Goal: Transaction & Acquisition: Purchase product/service

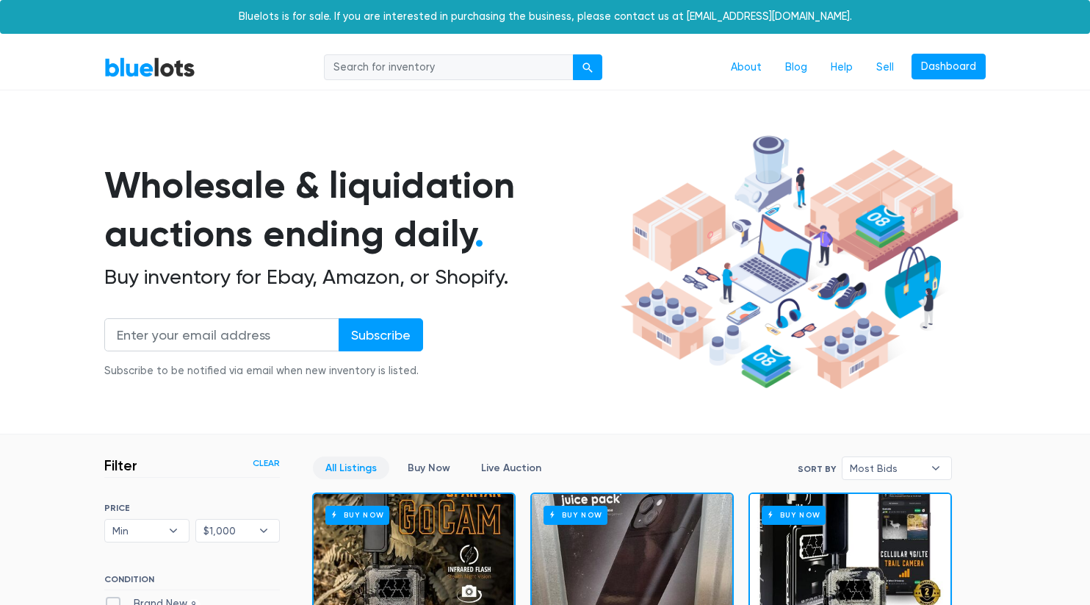
scroll to position [1730, 0]
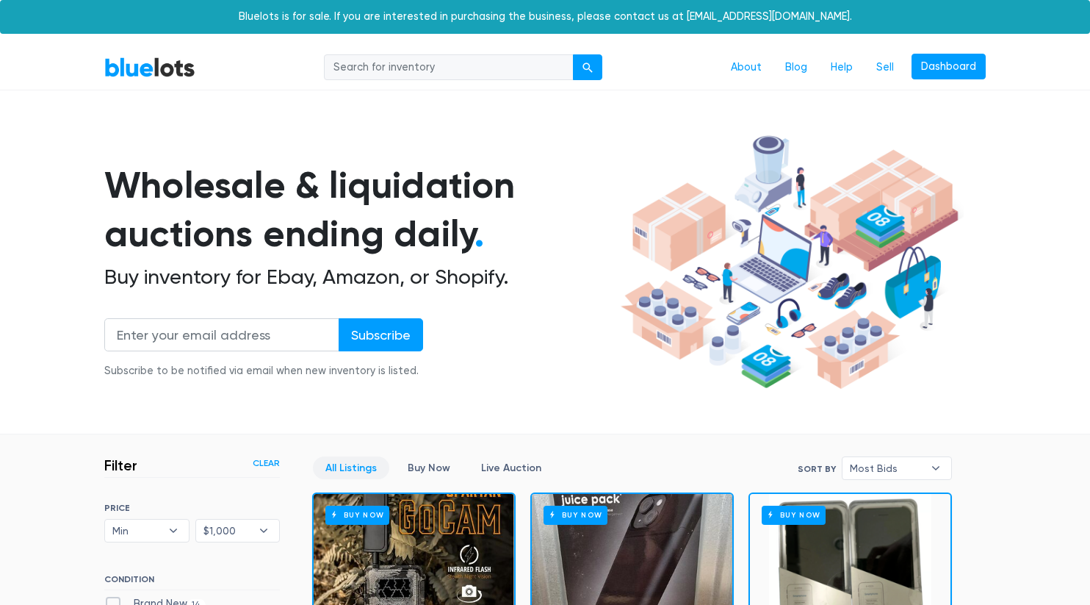
click at [175, 68] on link "BlueLots" at bounding box center [149, 67] width 91 height 21
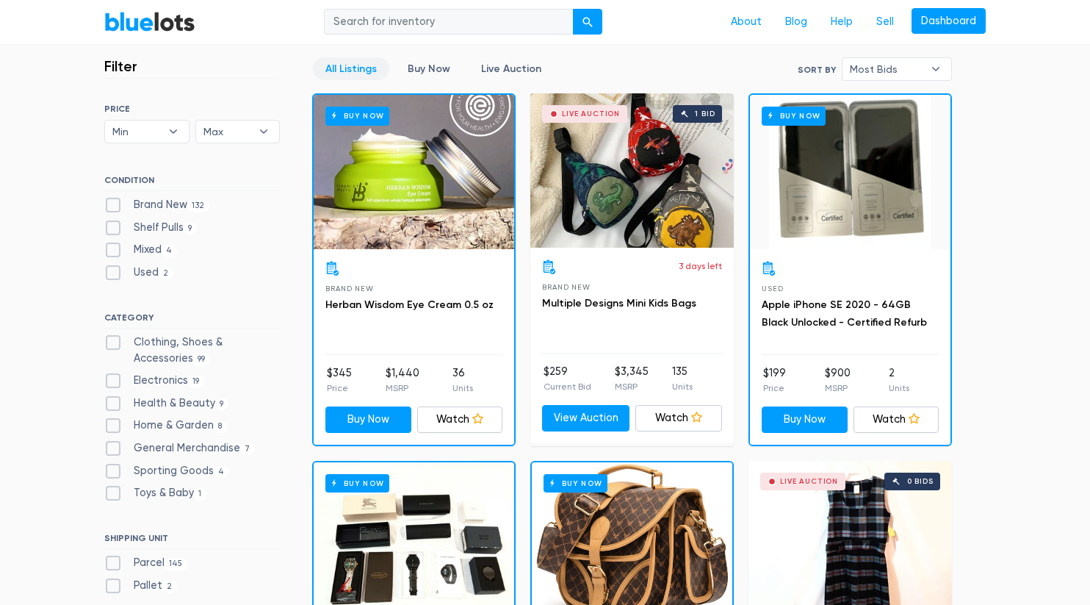
scroll to position [403, 0]
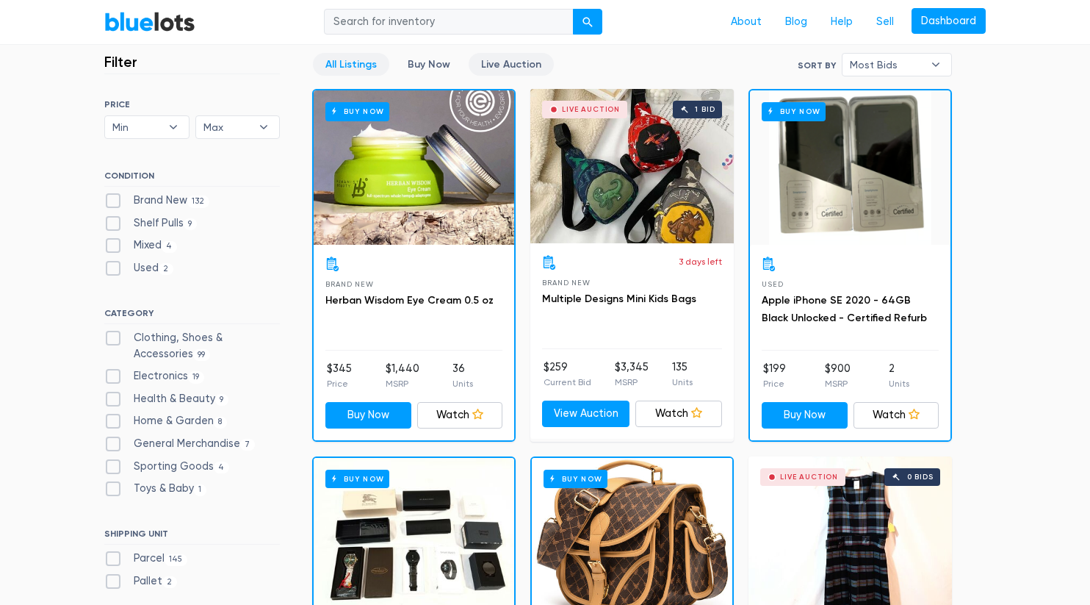
click at [495, 60] on link "Live Auction" at bounding box center [511, 64] width 85 height 23
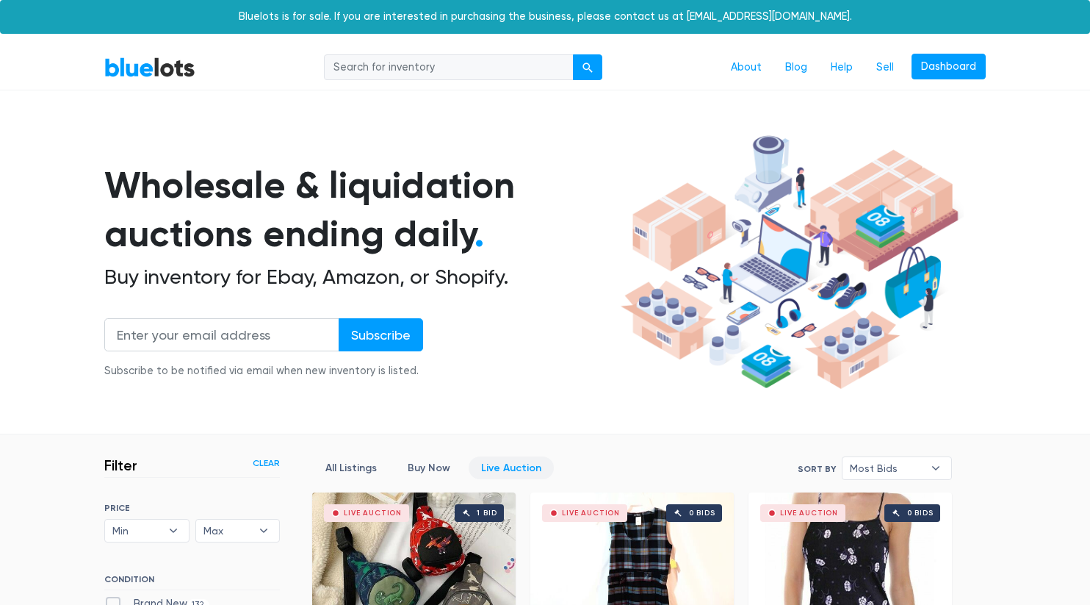
scroll to position [395, 0]
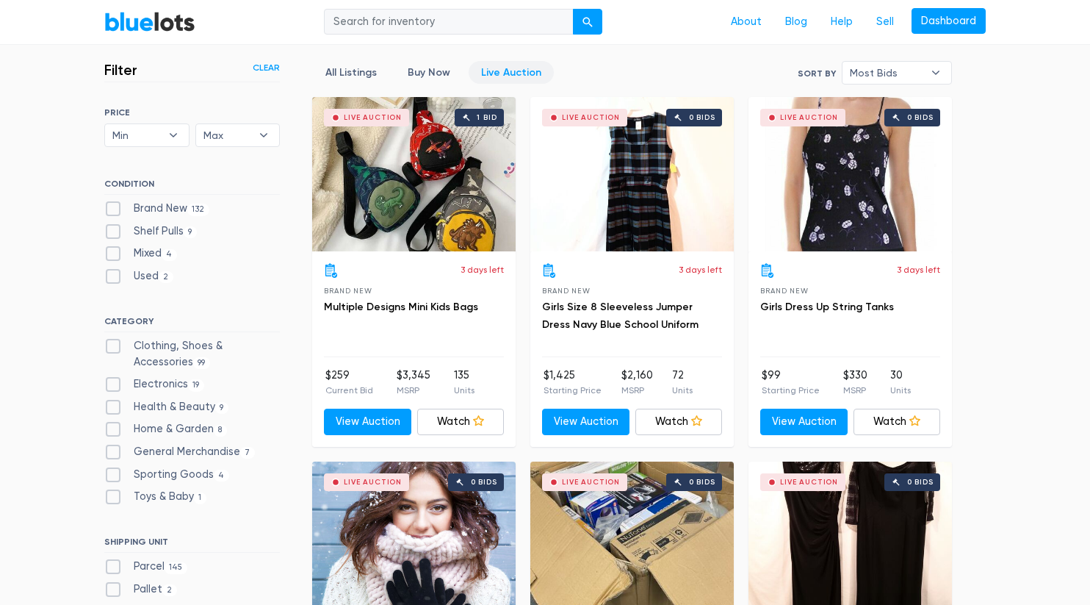
click at [406, 222] on div "Live Auction 1 bid" at bounding box center [414, 174] width 204 height 154
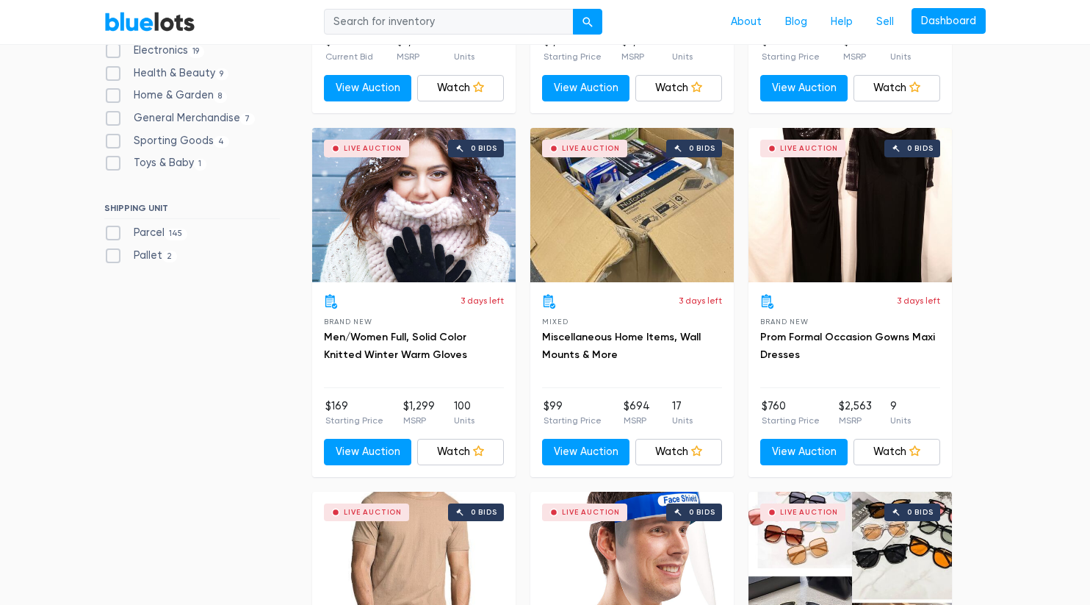
scroll to position [732, 0]
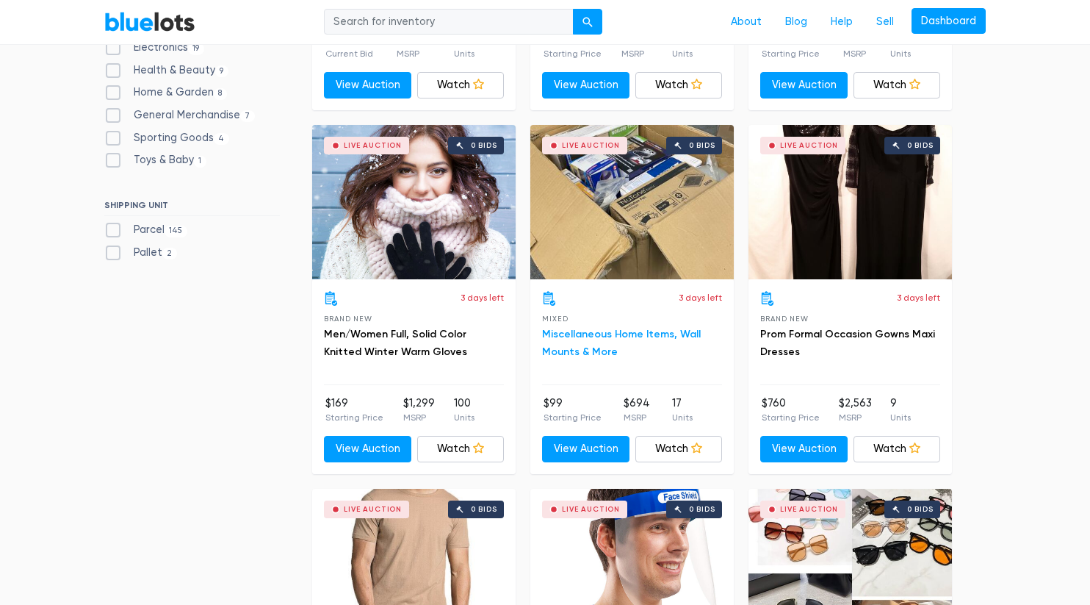
click at [577, 337] on link "Miscellaneous Home Items, Wall Mounts & More" at bounding box center [621, 343] width 159 height 30
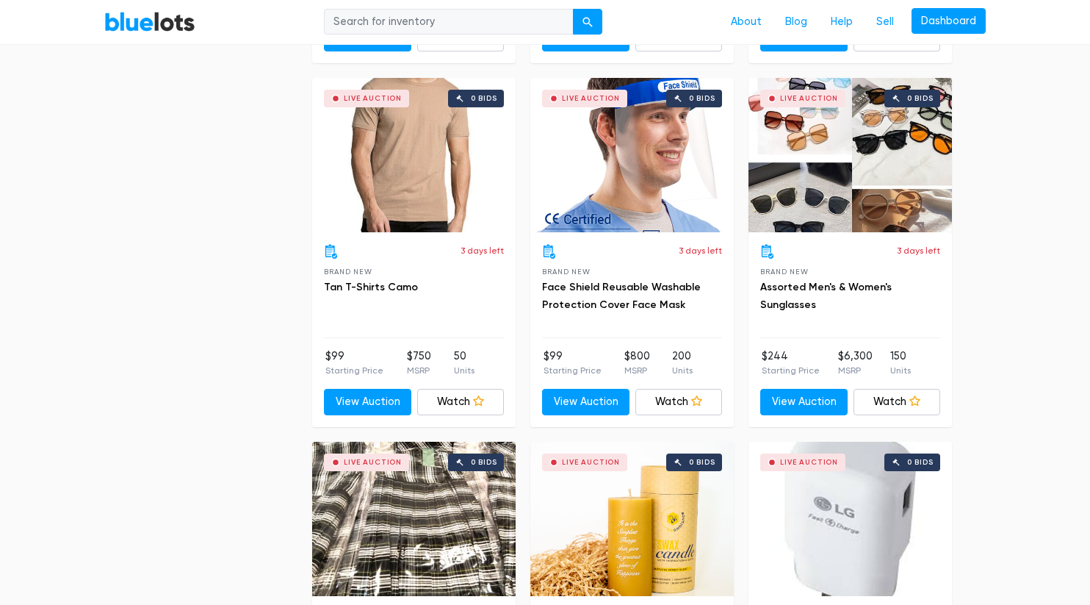
scroll to position [1143, 0]
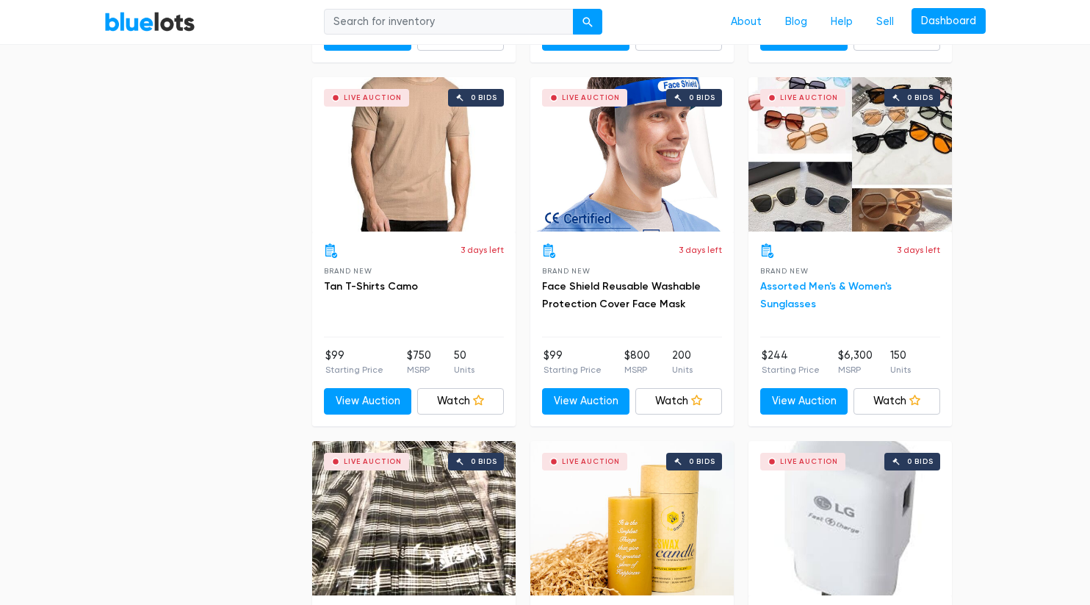
click at [844, 281] on link "Assorted Men's & Women's Sunglasses" at bounding box center [827, 295] width 132 height 30
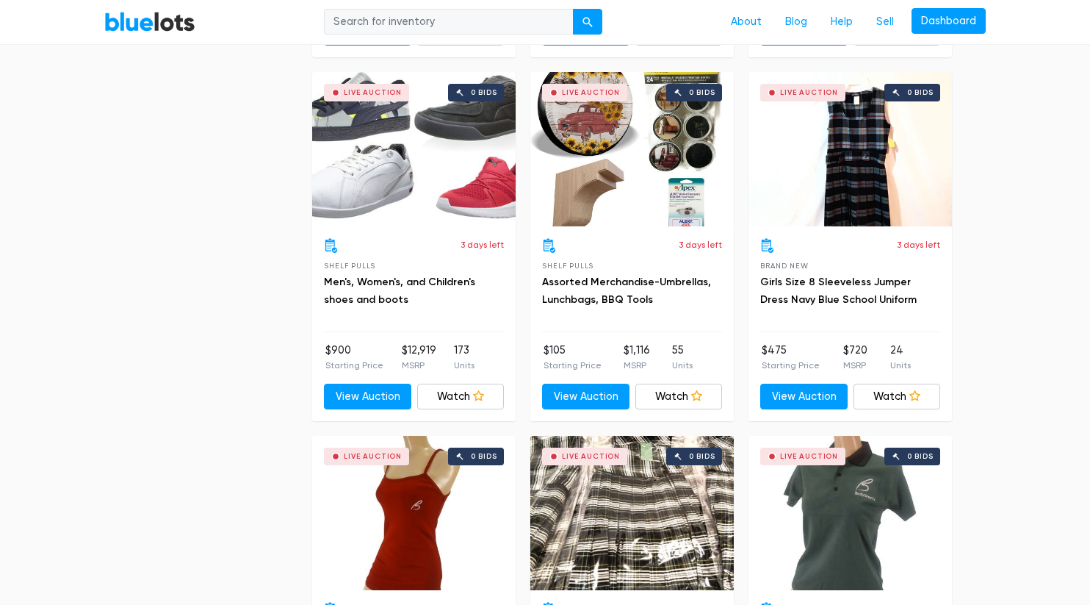
scroll to position [1878, 0]
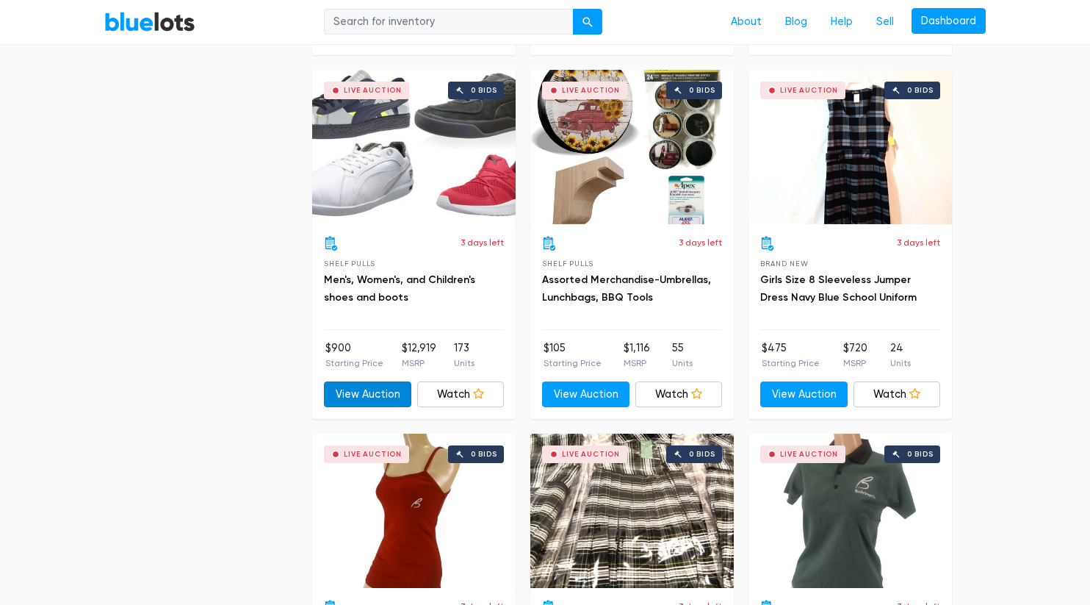
click at [360, 392] on link "View Auction" at bounding box center [367, 394] width 87 height 26
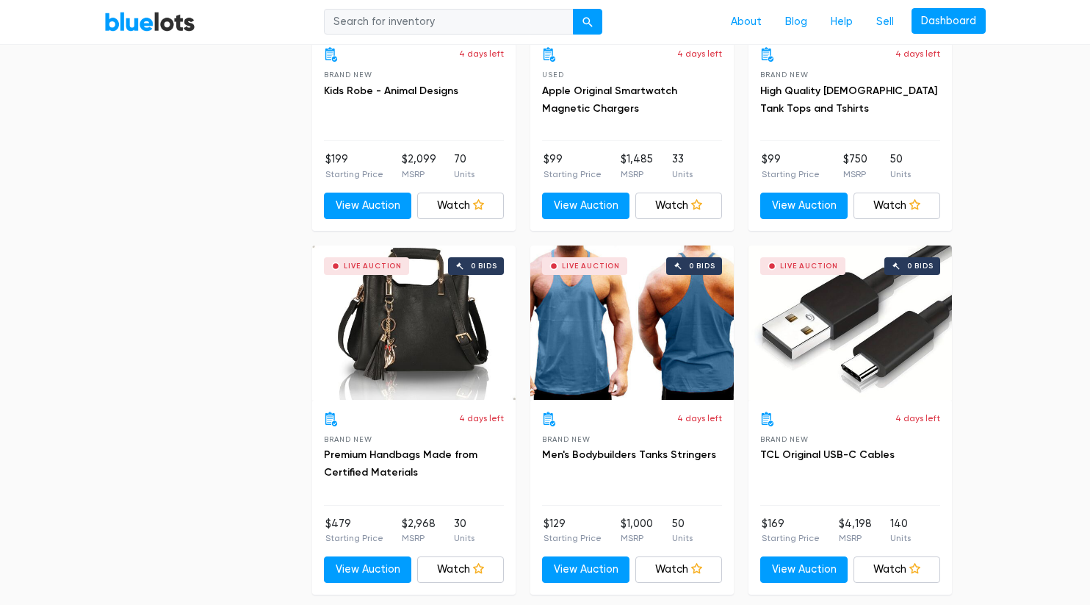
scroll to position [3888, 0]
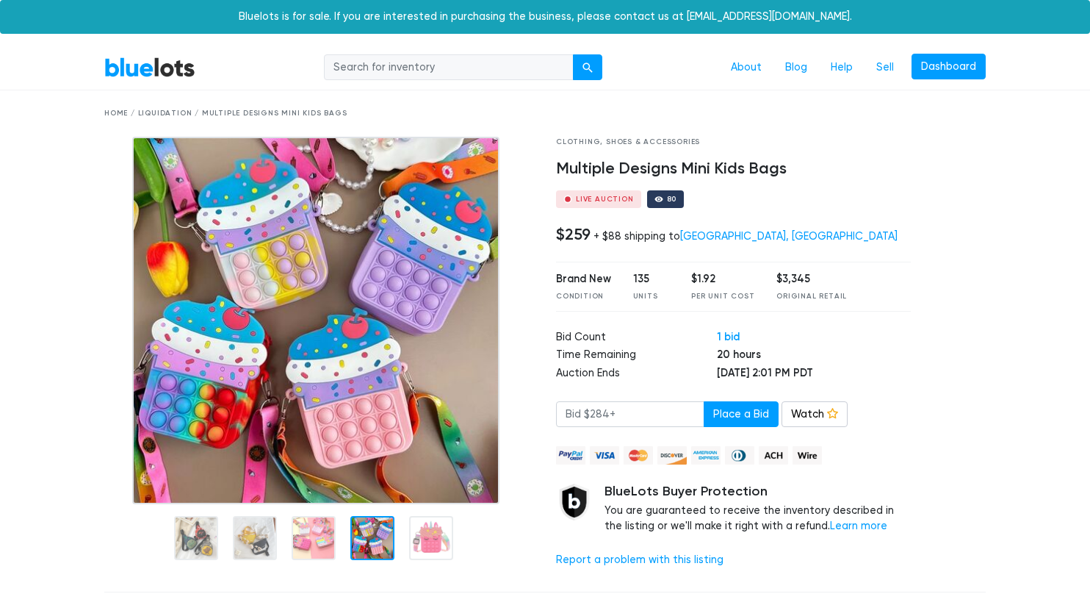
click at [373, 524] on div at bounding box center [373, 538] width 44 height 44
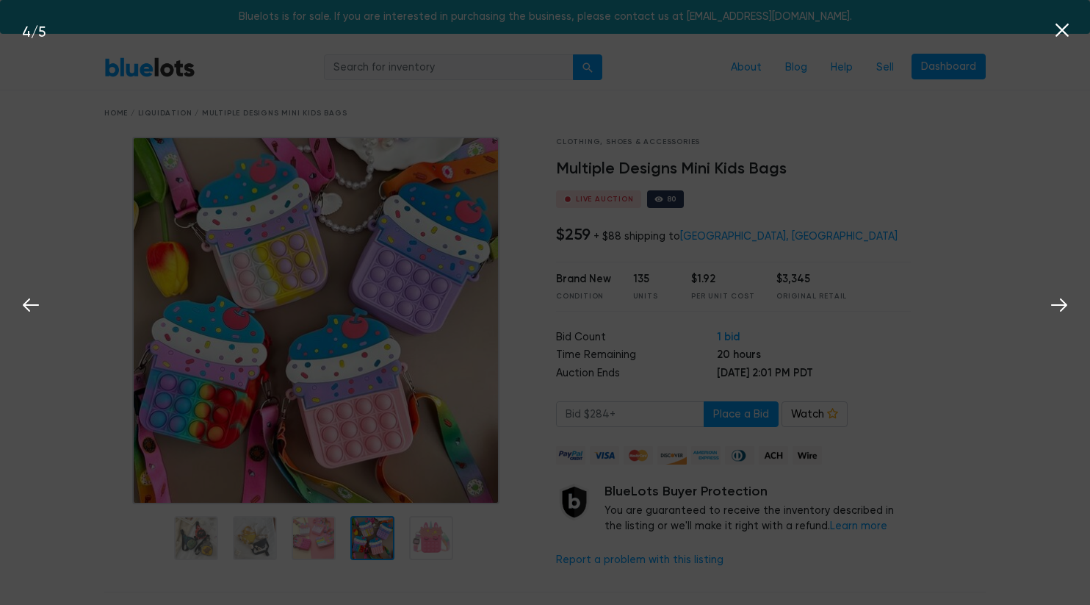
click at [315, 531] on div "4 / 5" at bounding box center [545, 302] width 1090 height 605
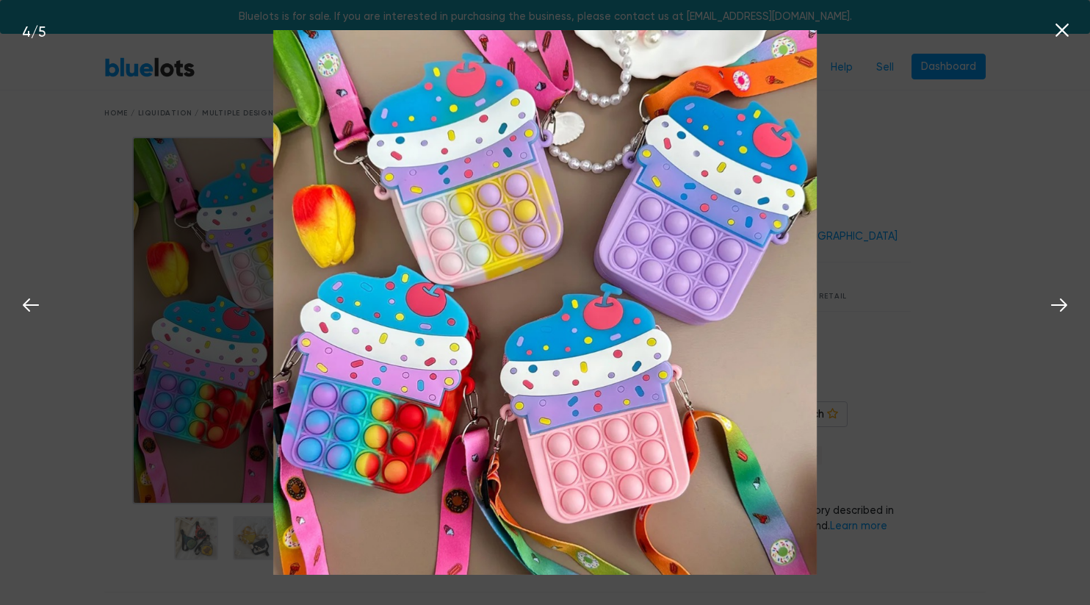
click at [230, 545] on div "4 / 5" at bounding box center [545, 302] width 1090 height 605
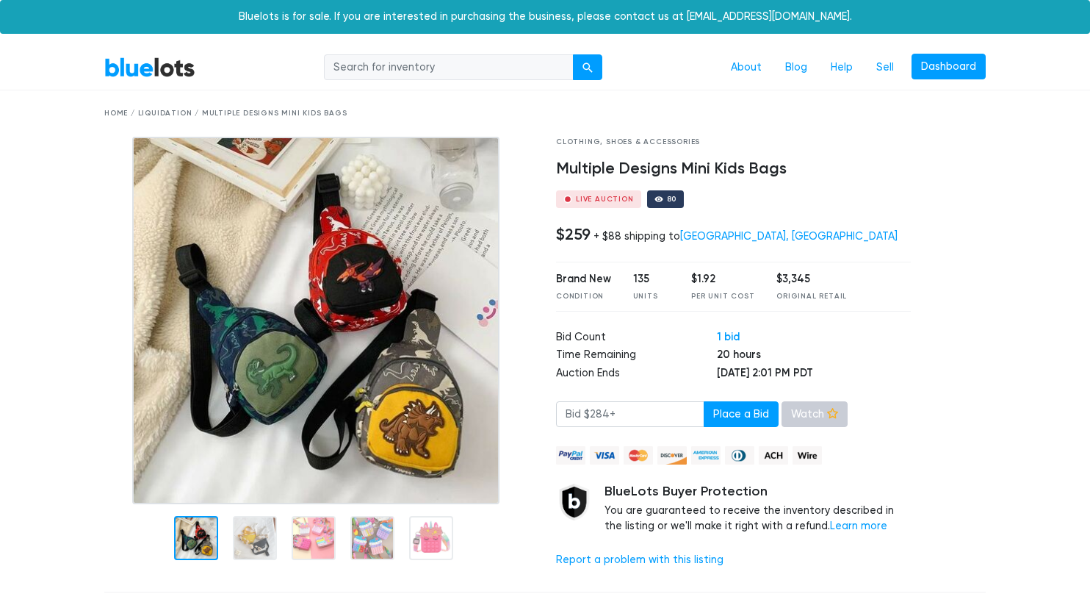
click at [827, 411] on icon at bounding box center [832, 413] width 11 height 11
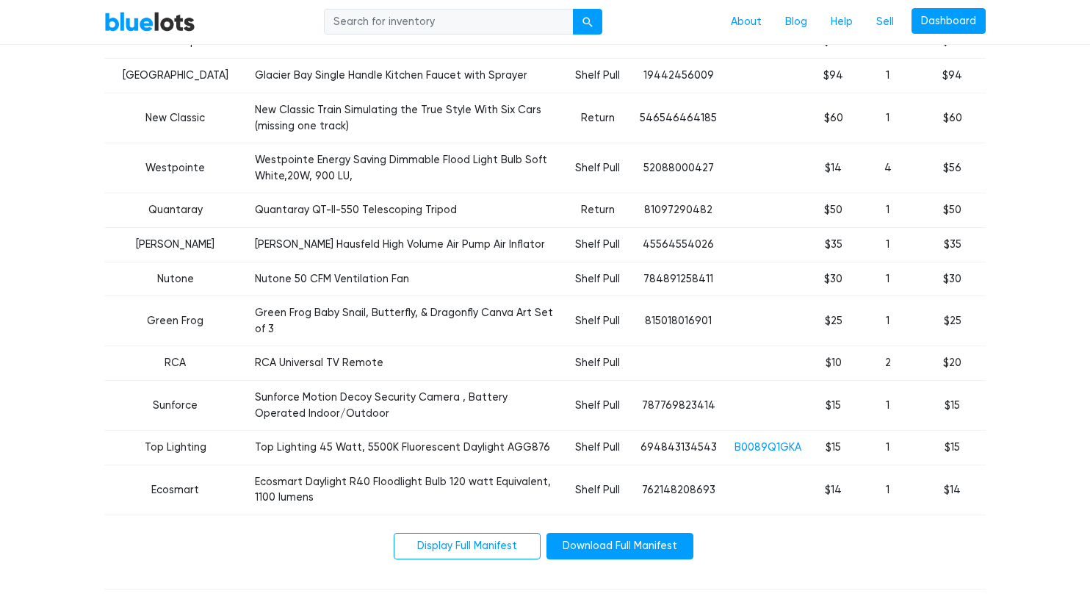
scroll to position [734, 0]
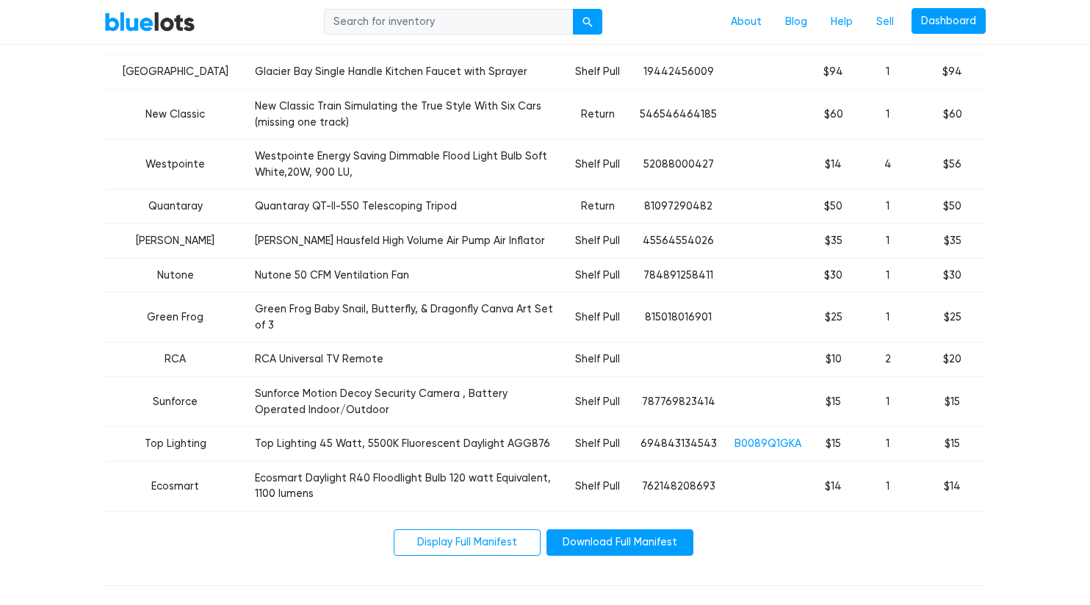
click at [246, 431] on td "Top Lighting 45 Watt, 5500K Fluorescent Daylight AGG876" at bounding box center [405, 444] width 318 height 35
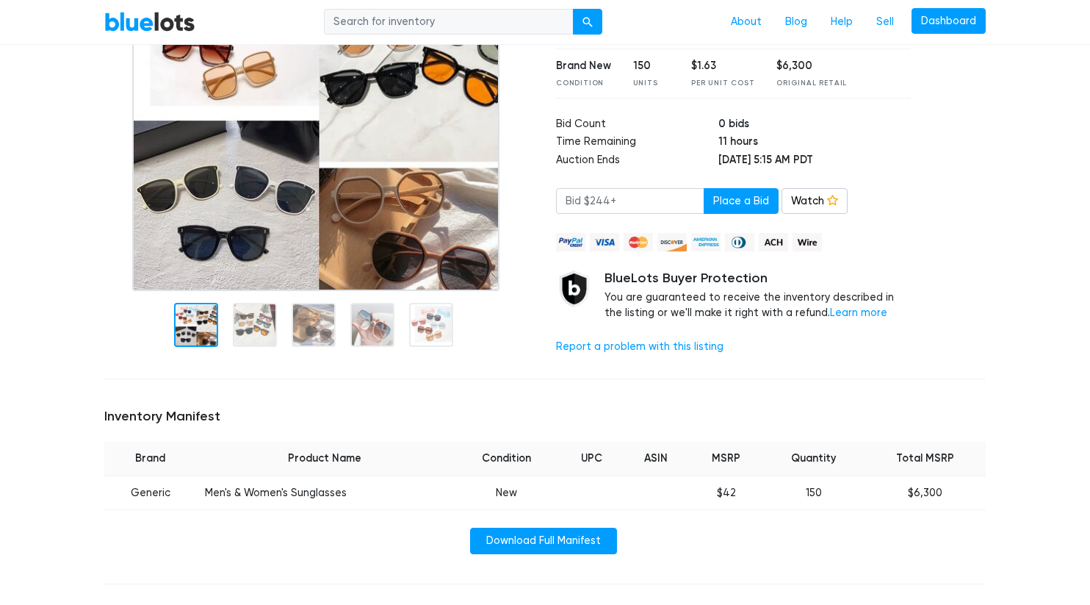
scroll to position [221, 0]
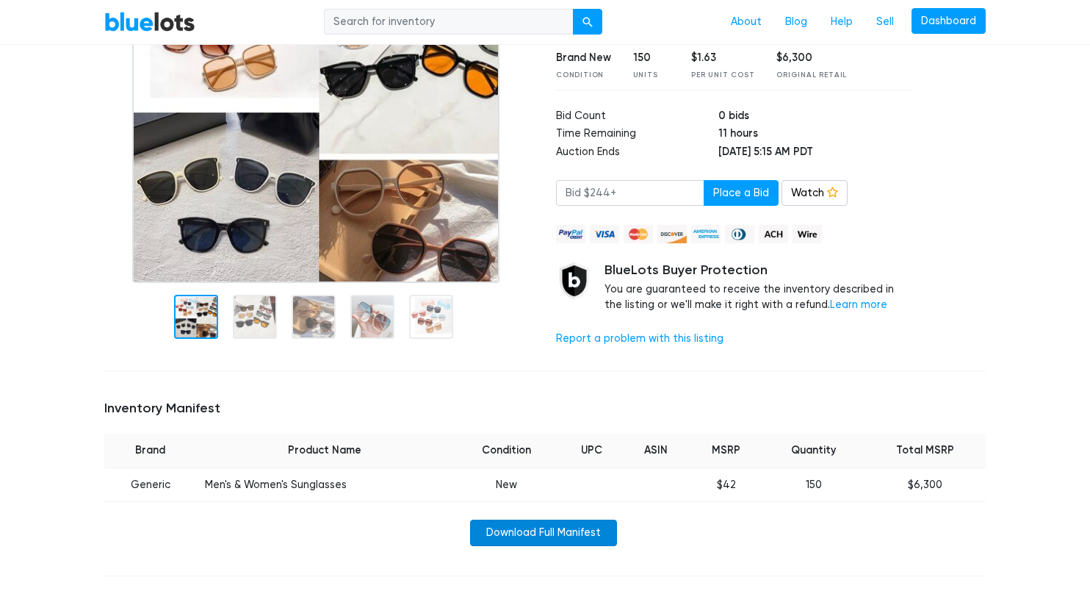
click at [526, 533] on link "Download Full Manifest" at bounding box center [543, 533] width 147 height 26
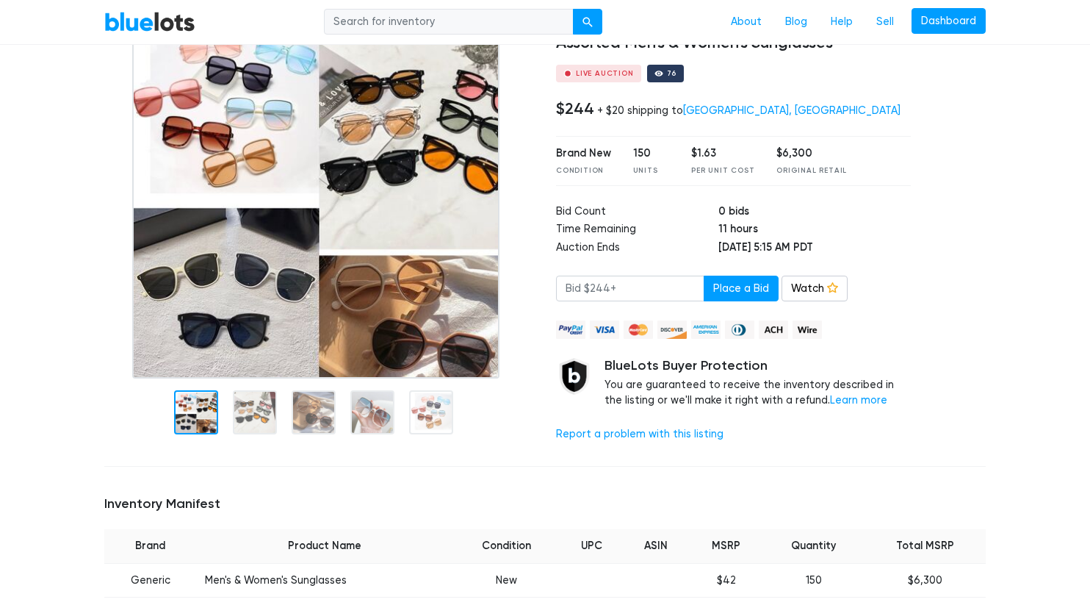
scroll to position [124, 0]
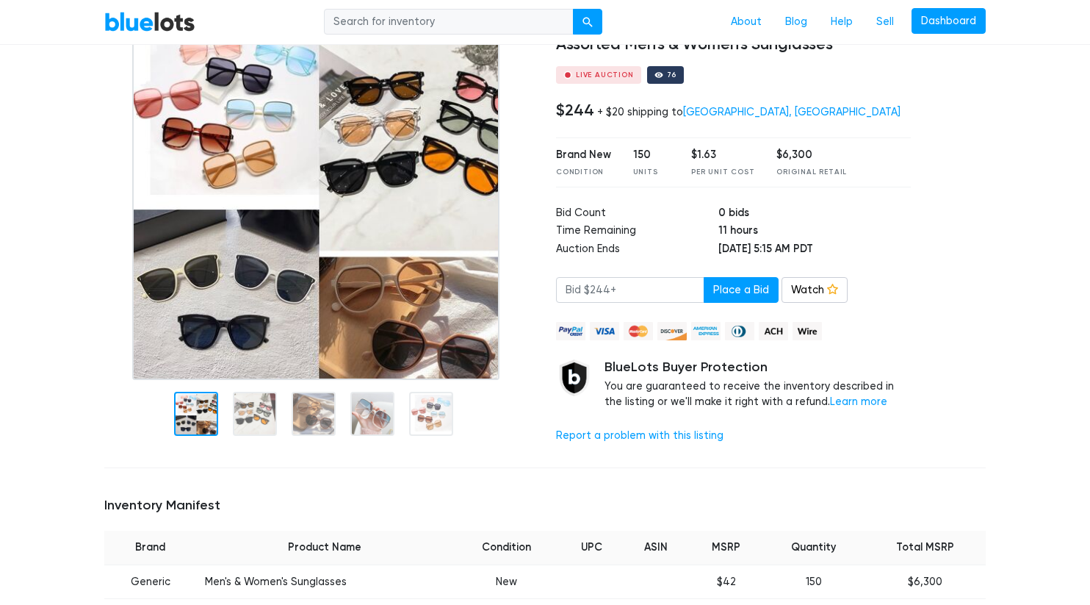
click at [225, 172] on img at bounding box center [315, 195] width 367 height 367
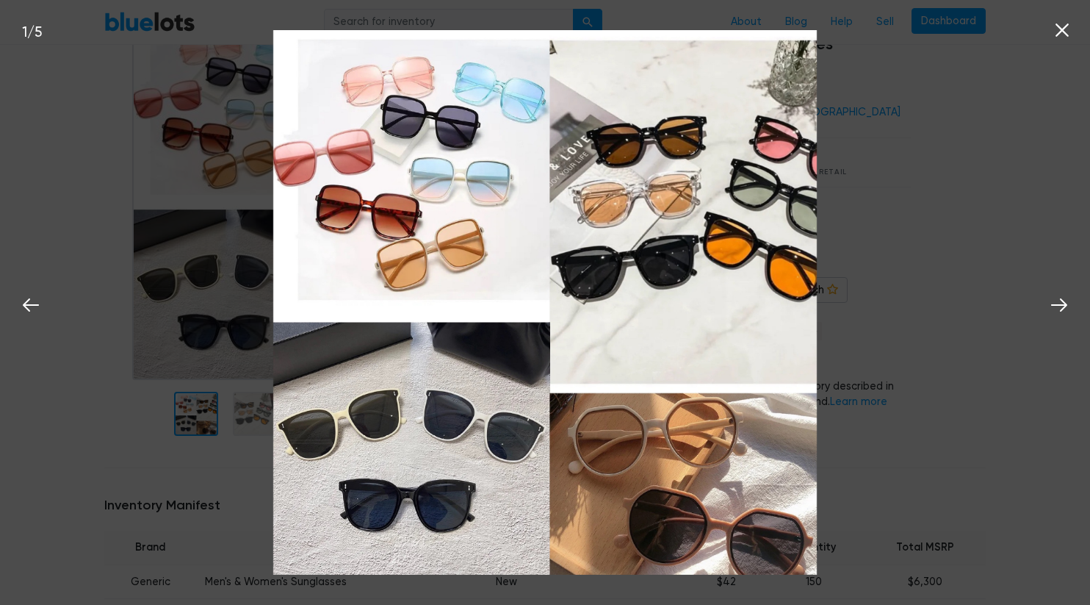
click at [122, 140] on div "1 / 5" at bounding box center [545, 302] width 1090 height 605
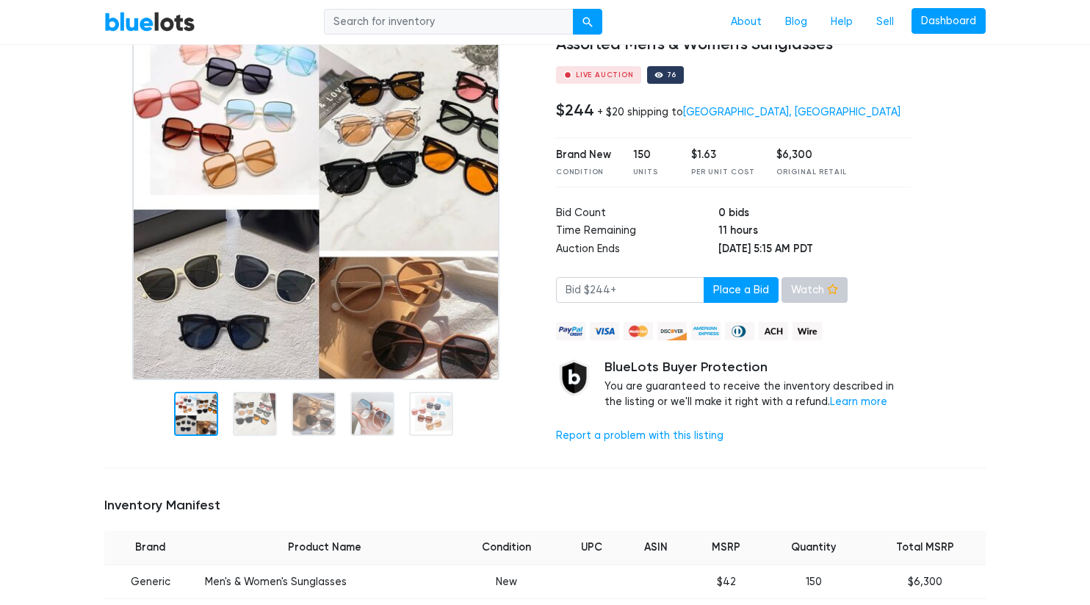
click at [790, 284] on link "Watch" at bounding box center [815, 290] width 66 height 26
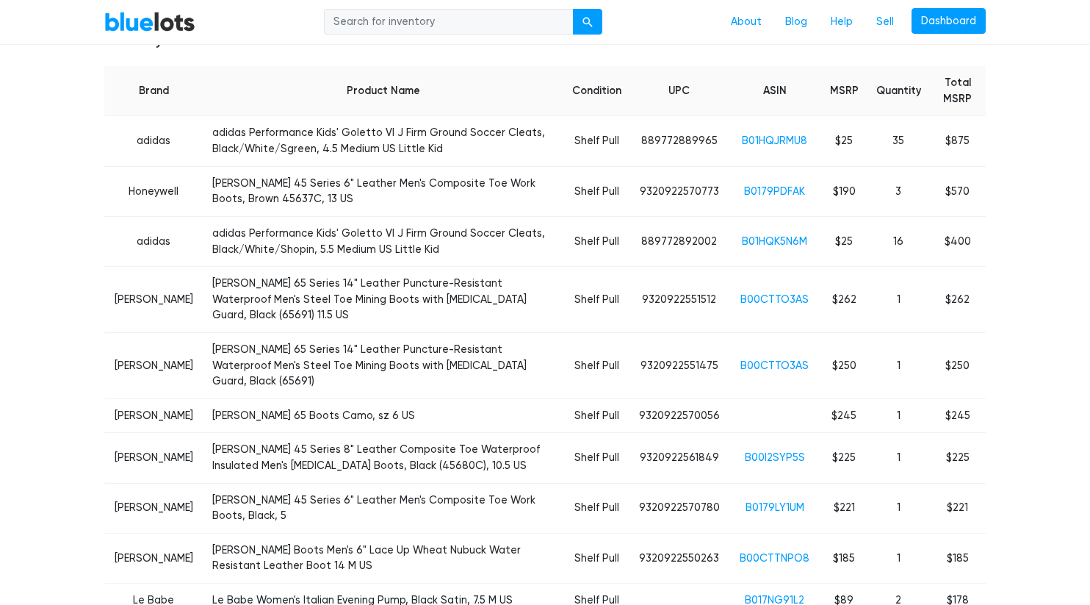
scroll to position [590, 0]
